Goal: Navigation & Orientation: Find specific page/section

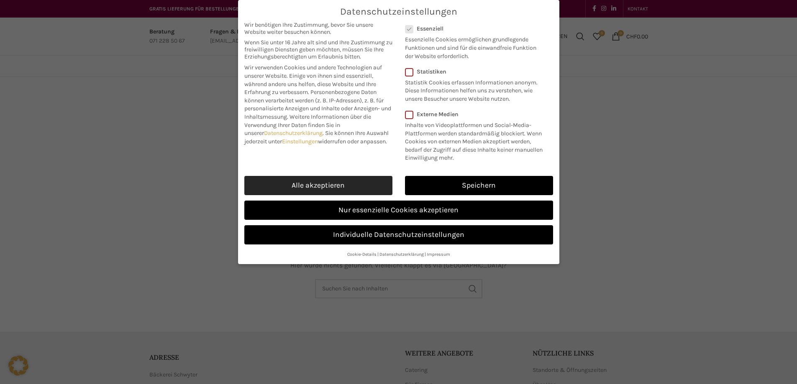
click at [338, 187] on link "Alle akzeptieren" at bounding box center [318, 185] width 148 height 19
checkbox input "true"
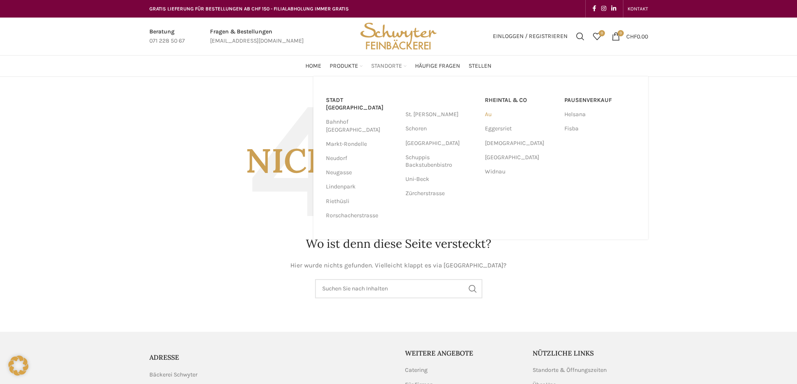
click at [488, 113] on link "Au" at bounding box center [520, 114] width 71 height 14
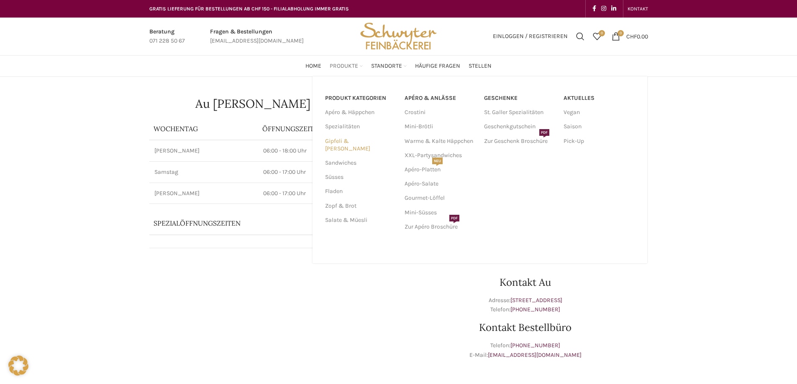
click at [353, 139] on link "Gipfeli & [PERSON_NAME]" at bounding box center [359, 145] width 69 height 22
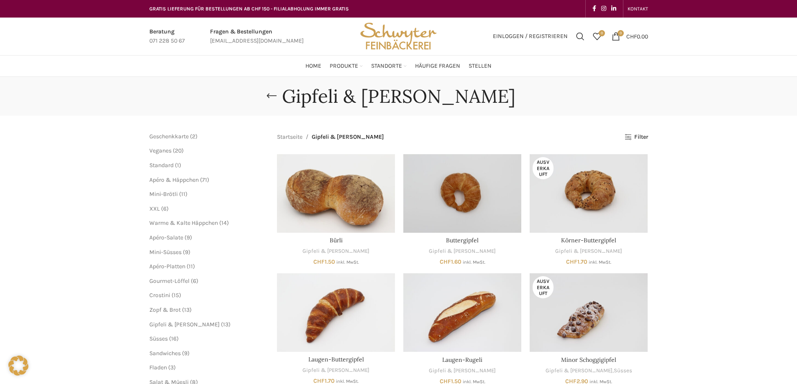
click at [292, 69] on div "Home Produkte PRODUKT KATEGORIEN Apéro & Häppchen Spezialitäten [PERSON_NAME] &…" at bounding box center [398, 66] width 507 height 17
